Goal: Task Accomplishment & Management: Complete application form

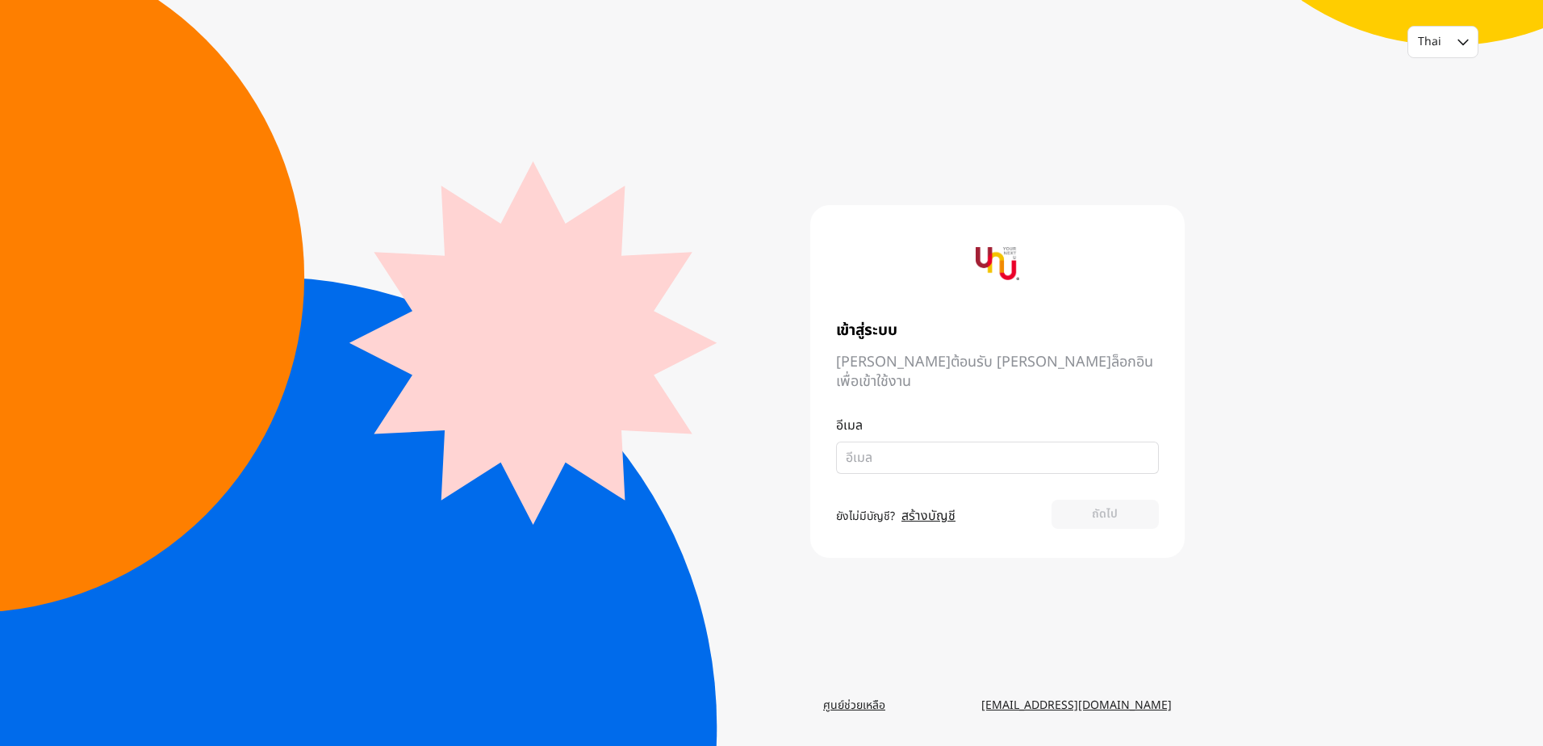
click at [955, 449] on input "email" at bounding box center [991, 457] width 290 height 19
type input "thawatchai.p@sompo.co.th"
click at [1102, 499] on button "ถัดไป" at bounding box center [1104, 513] width 107 height 29
